Goal: Navigation & Orientation: Find specific page/section

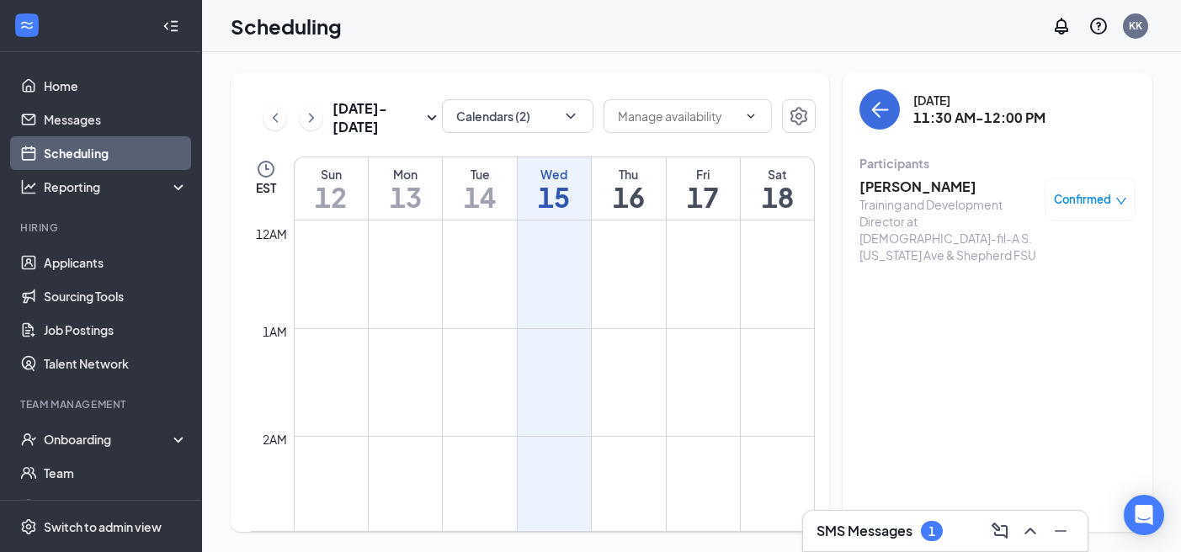
scroll to position [1111, 0]
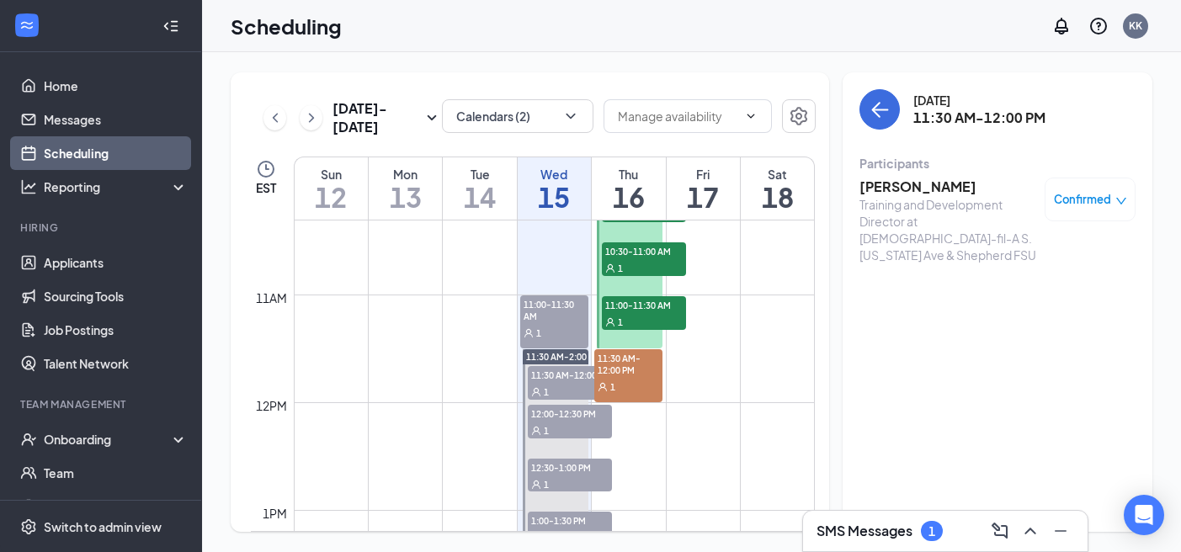
click at [864, 536] on h3 "SMS Messages" at bounding box center [865, 531] width 96 height 19
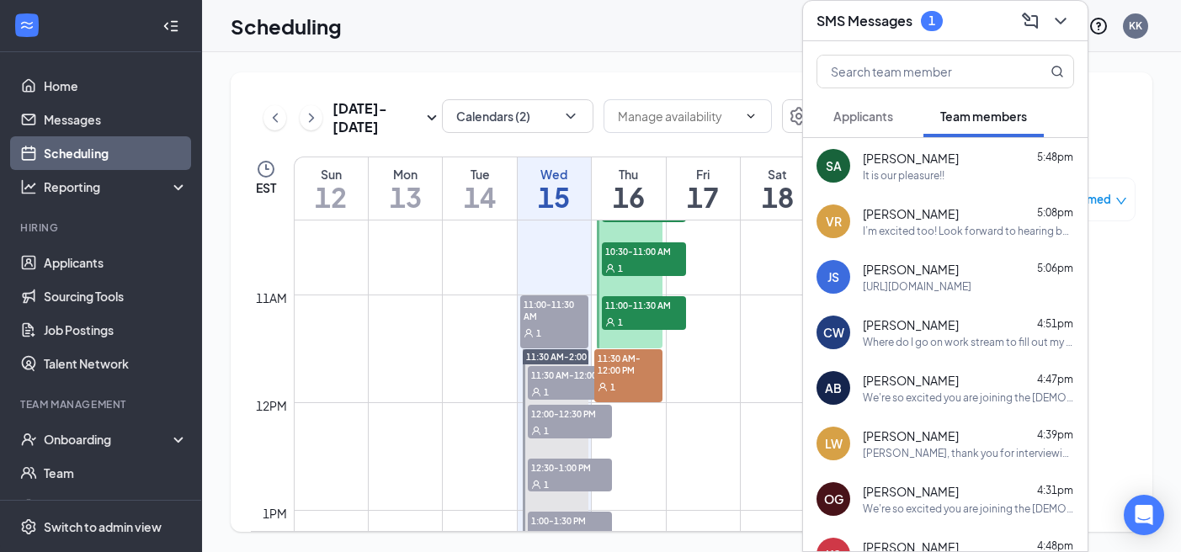
click at [886, 114] on span "Applicants" at bounding box center [863, 116] width 60 height 15
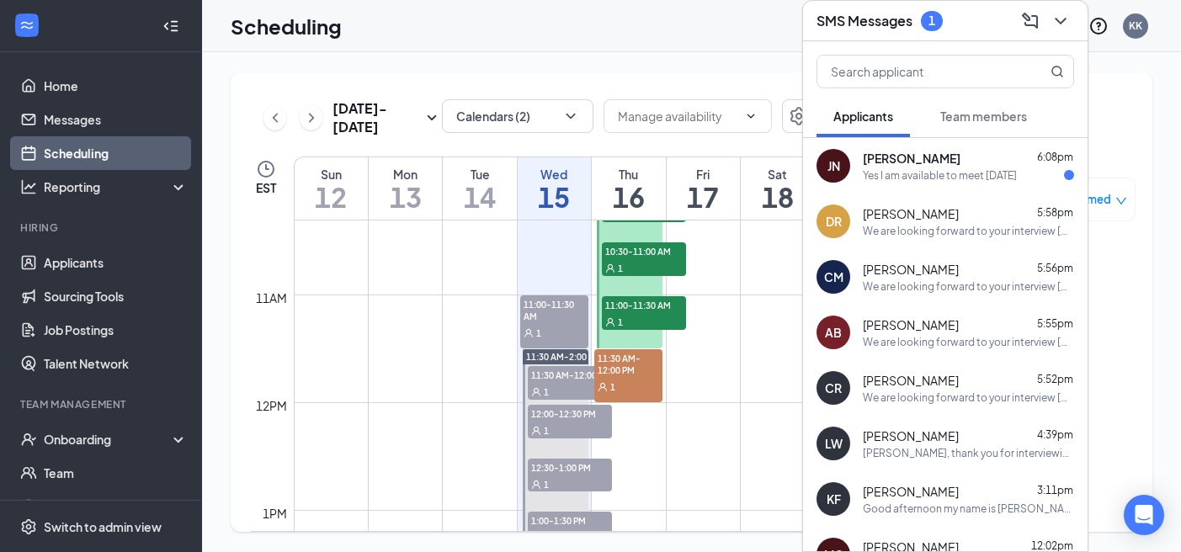
click at [958, 185] on div "[PERSON_NAME] [PERSON_NAME] 6:08pm Yes I am available to meet [DATE]" at bounding box center [945, 166] width 285 height 56
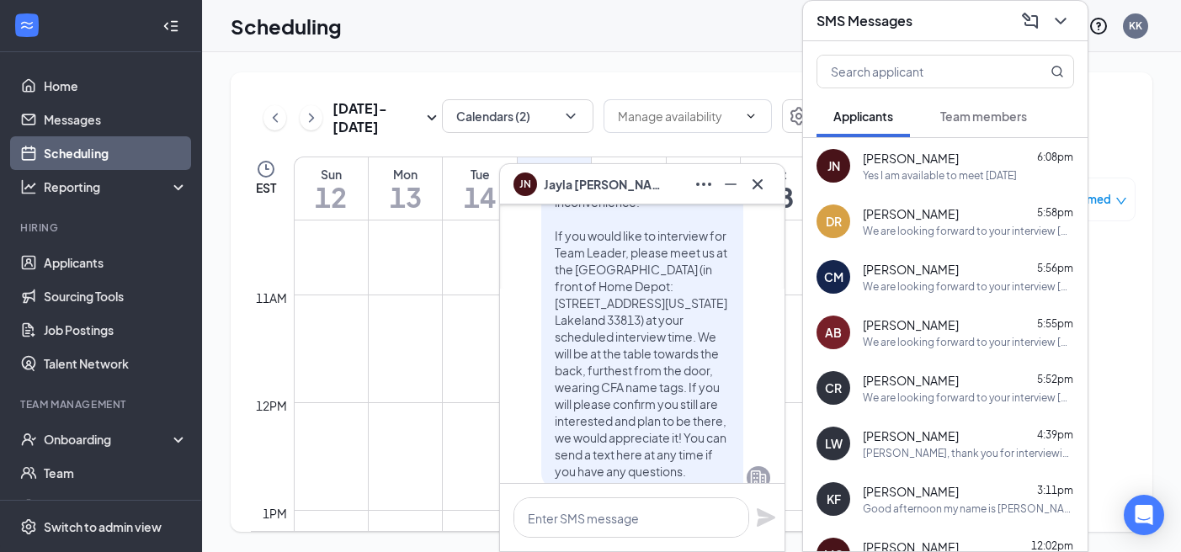
scroll to position [-356, 0]
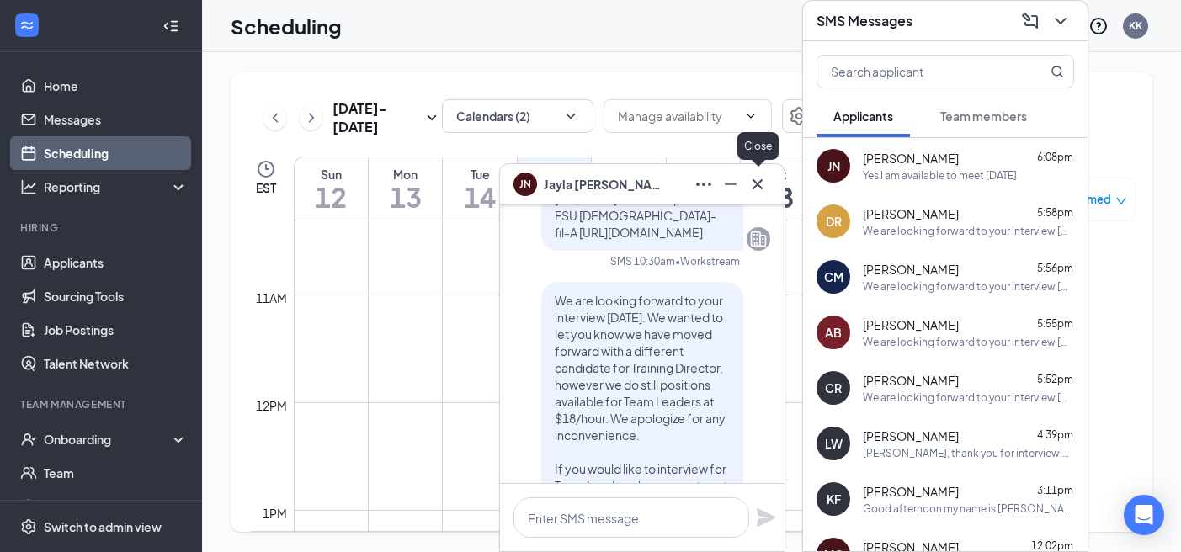
click at [764, 189] on icon "Cross" at bounding box center [758, 184] width 20 height 20
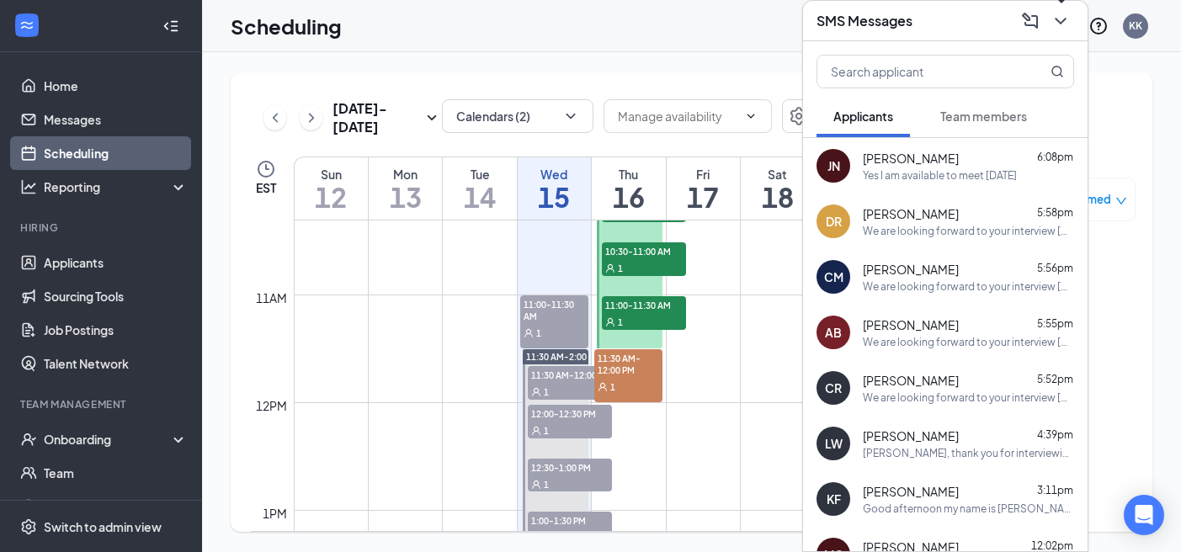
click at [1067, 29] on icon "ChevronDown" at bounding box center [1061, 21] width 20 height 20
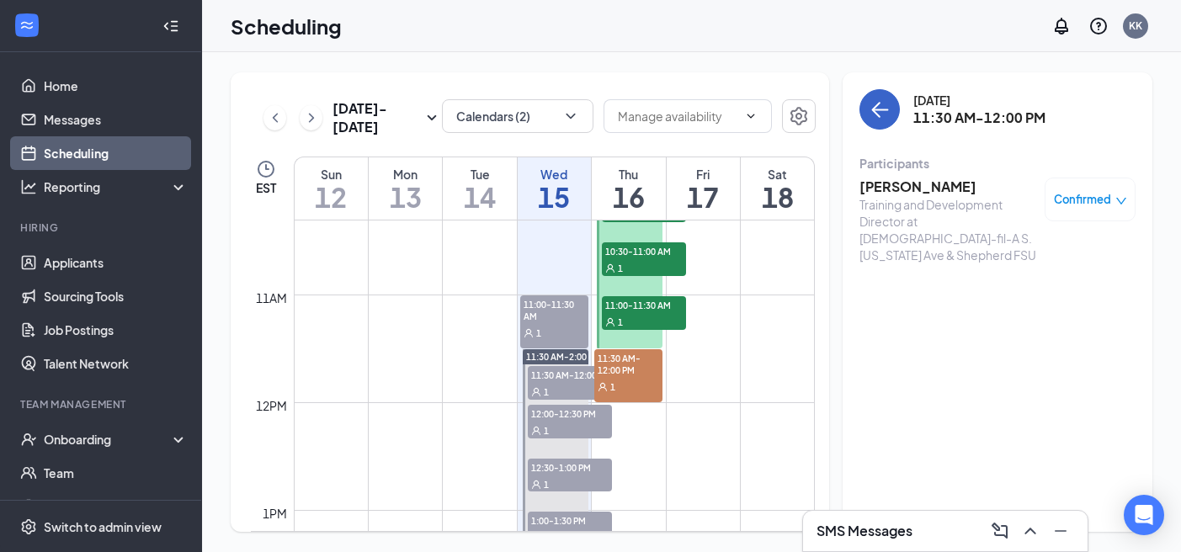
click at [861, 105] on button "back-button" at bounding box center [880, 109] width 40 height 40
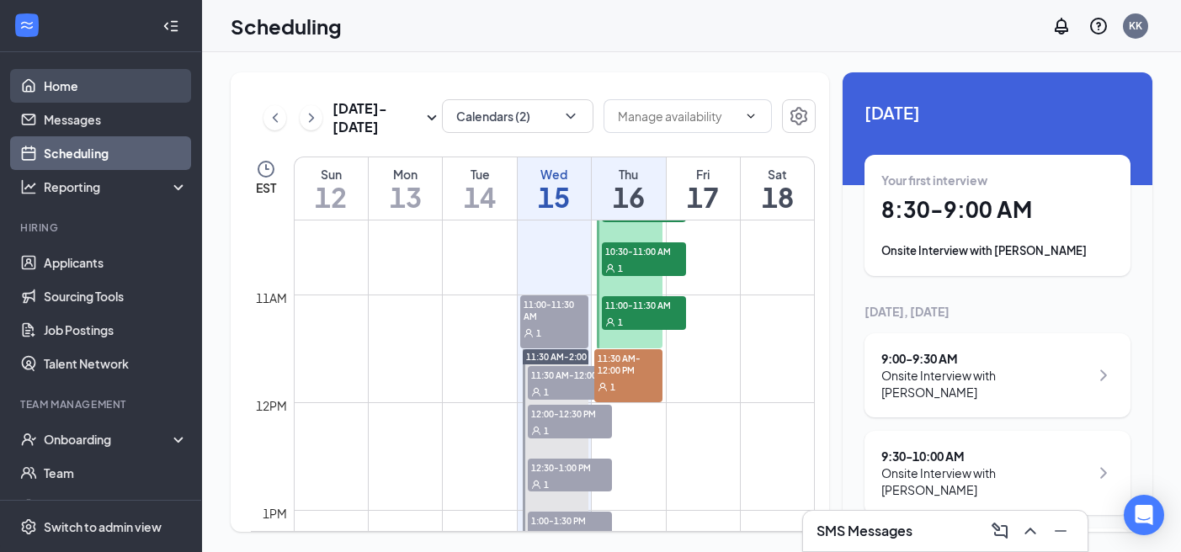
click at [120, 93] on link "Home" at bounding box center [116, 86] width 144 height 34
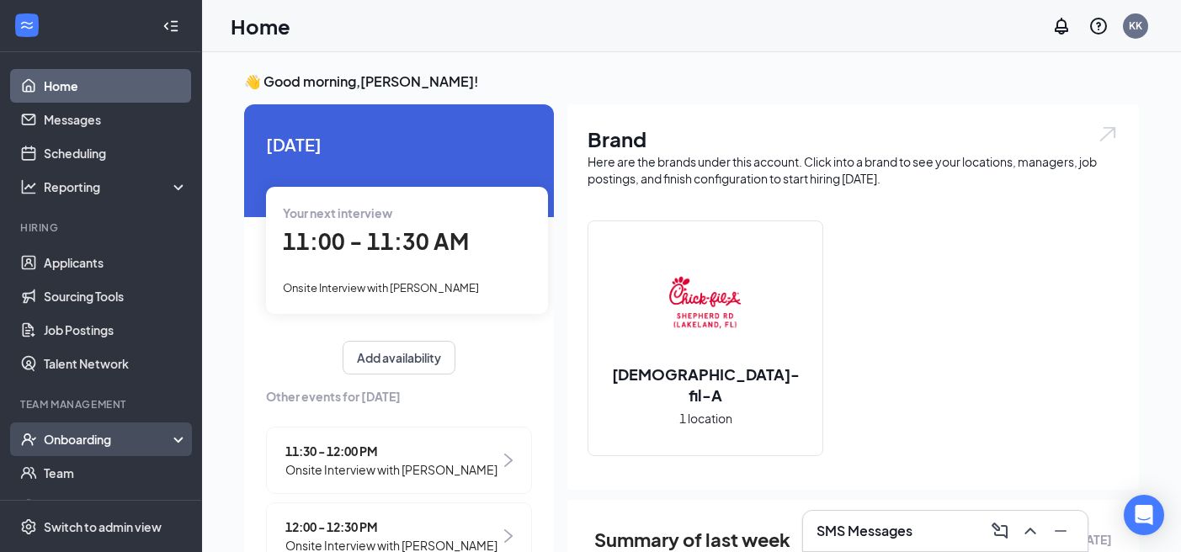
scroll to position [41, 0]
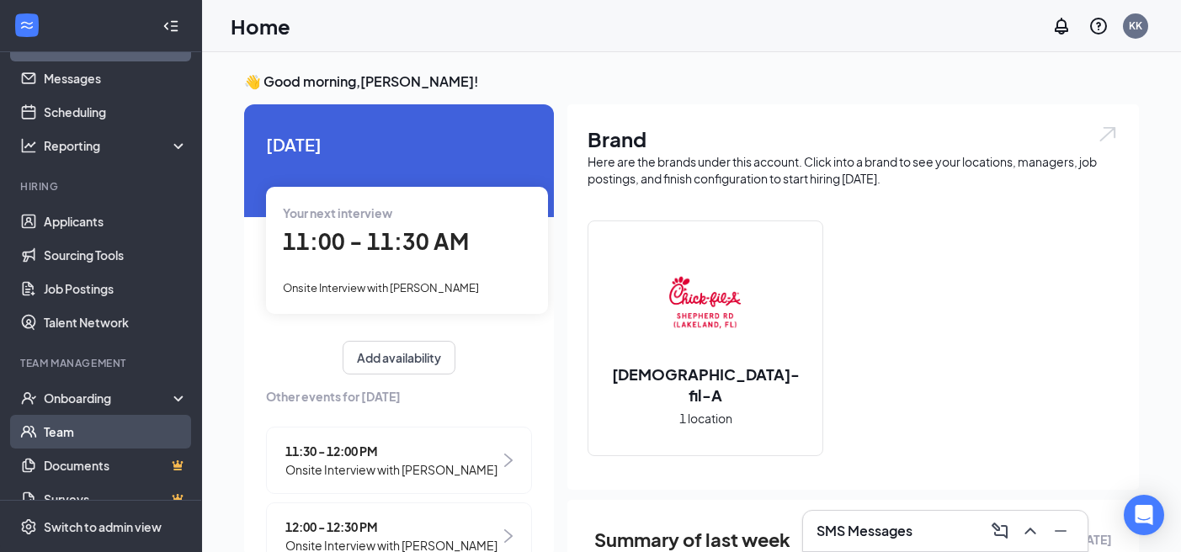
click at [95, 426] on link "Team" at bounding box center [116, 432] width 144 height 34
